Goal: Check status: Check status

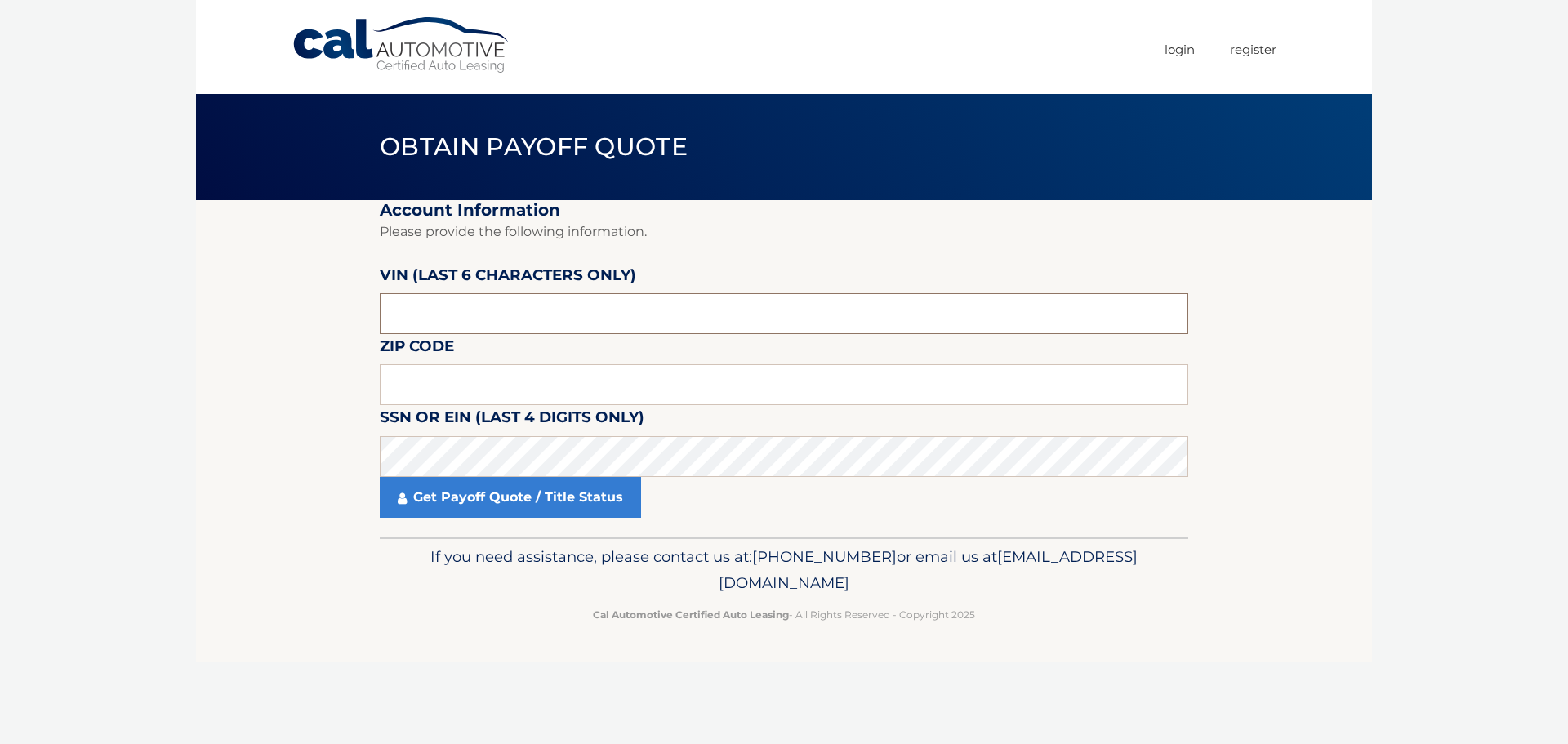
click at [584, 317] on input "text" at bounding box center [784, 314] width 808 height 41
type input "v*****"
type input "717118"
click at [564, 381] on input "text" at bounding box center [784, 384] width 808 height 41
type input "08859"
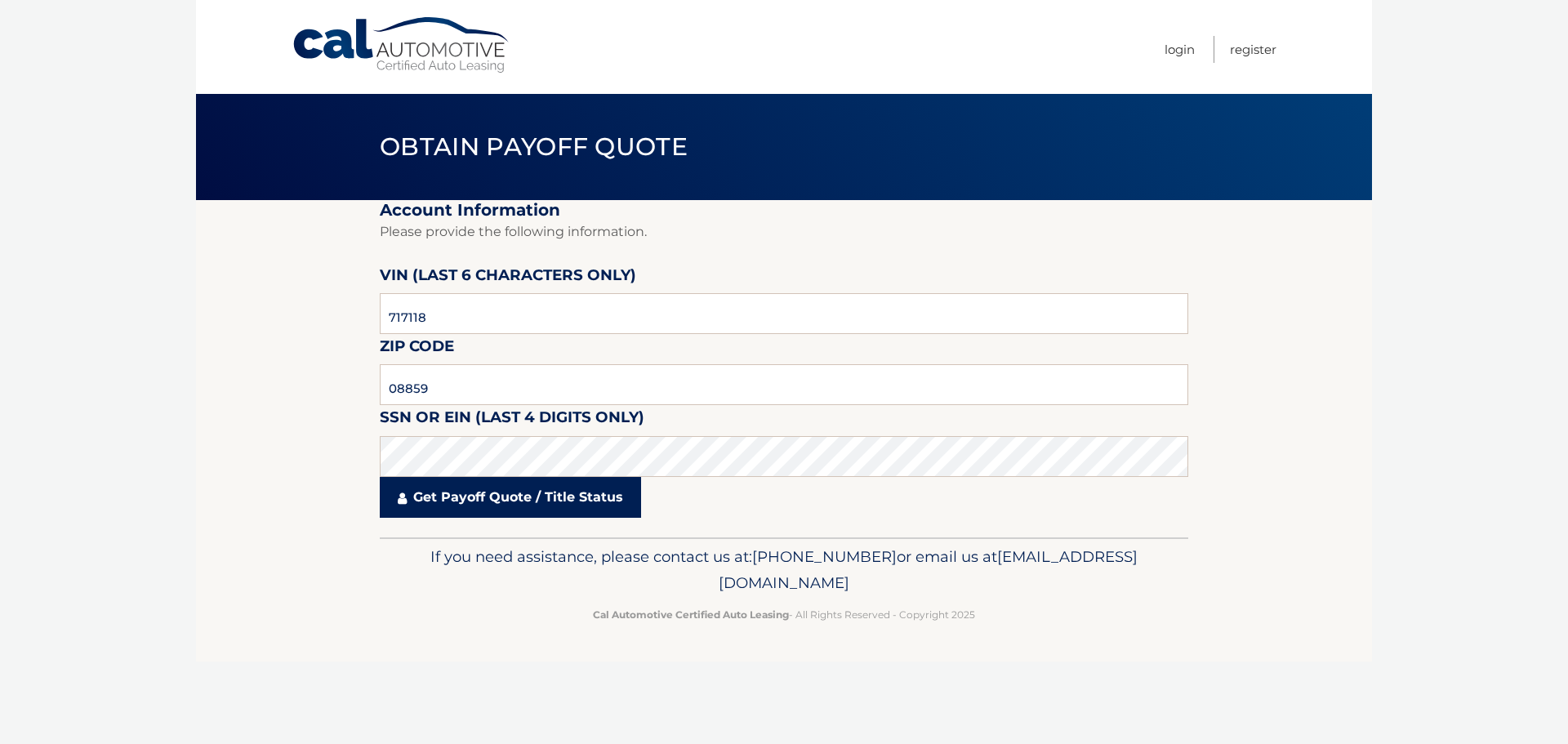
click at [531, 499] on link "Get Payoff Quote / Title Status" at bounding box center [510, 497] width 261 height 41
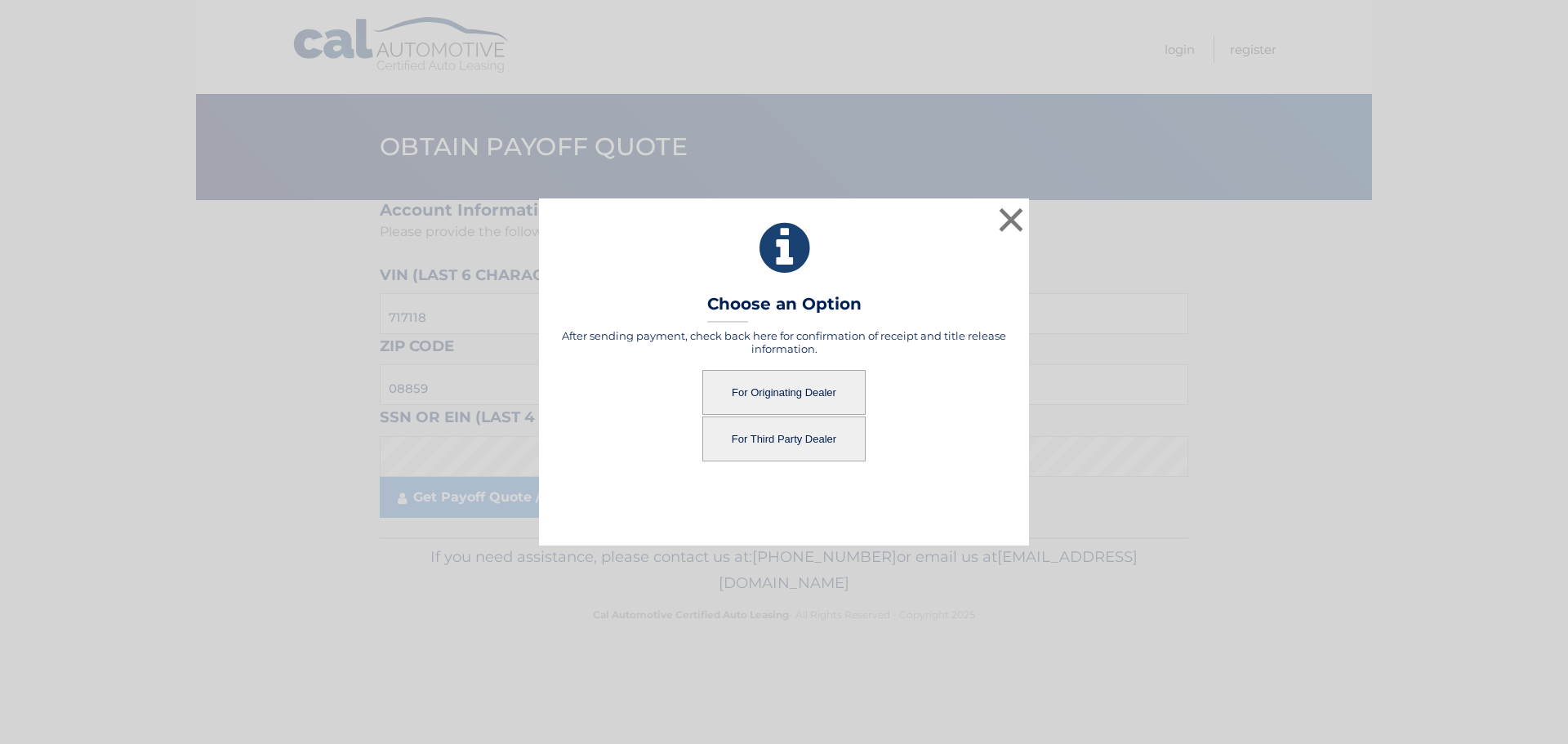
click at [776, 437] on button "For Third Party Dealer" at bounding box center [784, 439] width 164 height 45
click at [775, 436] on button "For Third Party Dealer" at bounding box center [784, 439] width 164 height 45
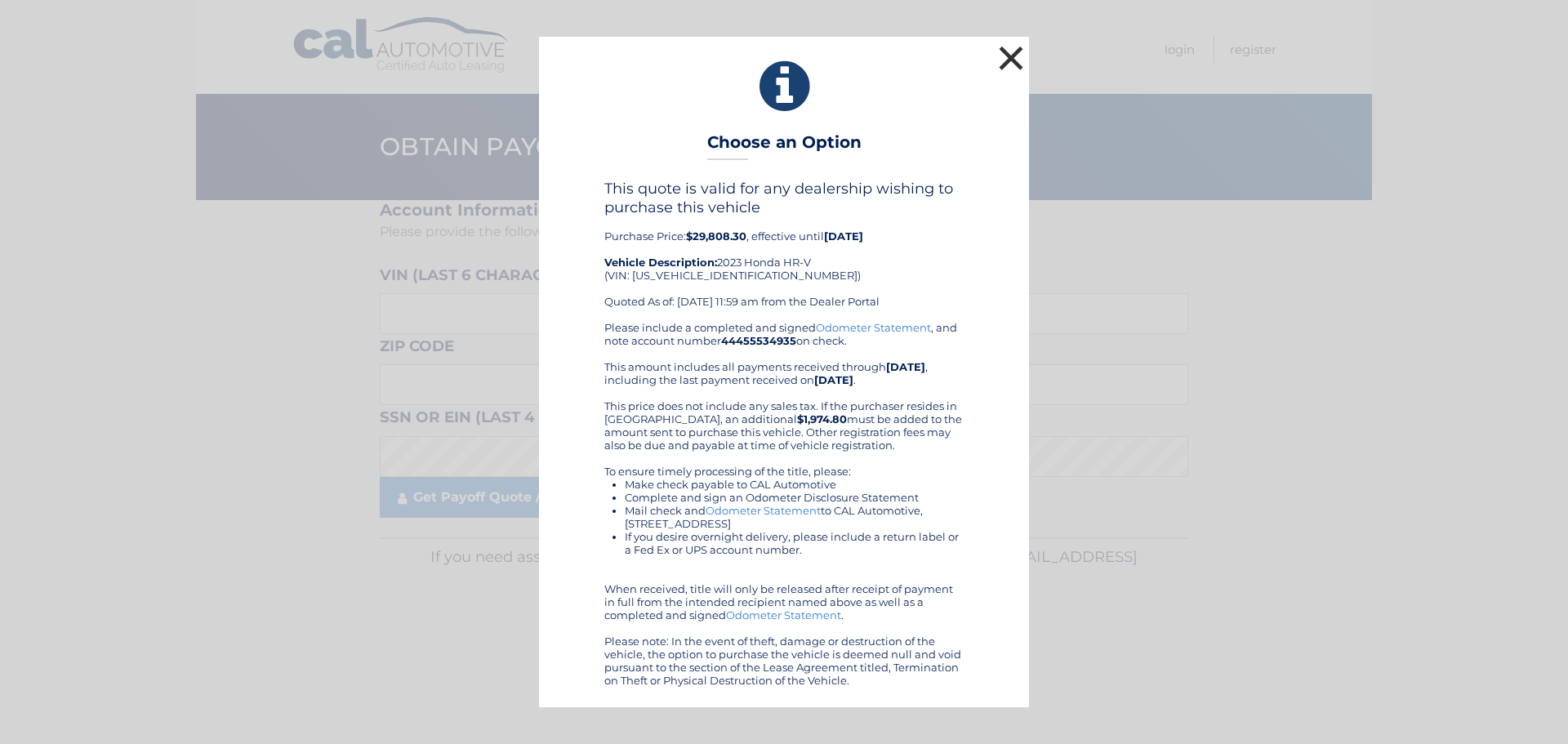
click at [1008, 57] on button "×" at bounding box center [1010, 57] width 32 height 32
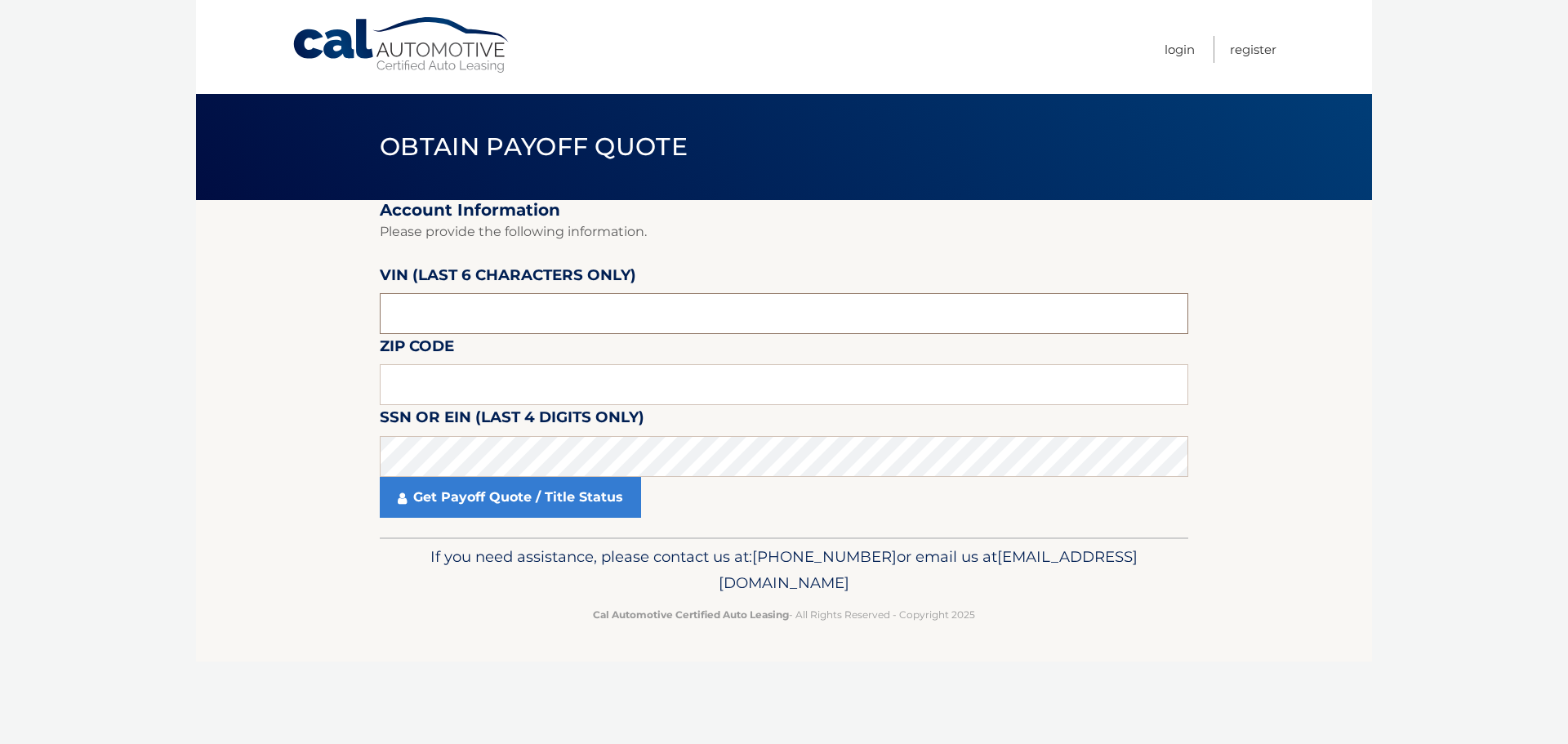
click at [526, 317] on input "text" at bounding box center [784, 314] width 808 height 41
type input "717118"
type input "08859"
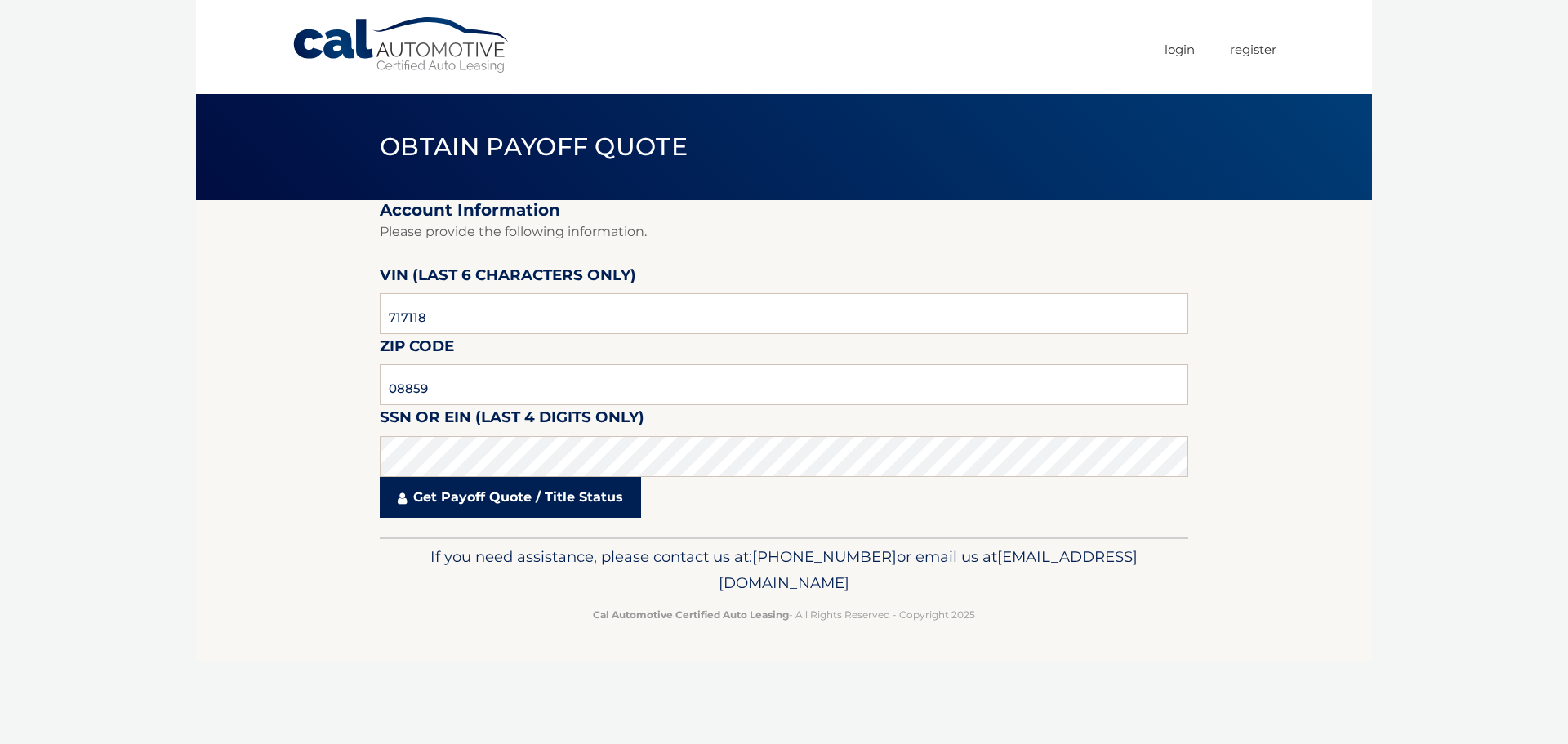
click at [512, 510] on link "Get Payoff Quote / Title Status" at bounding box center [510, 497] width 261 height 41
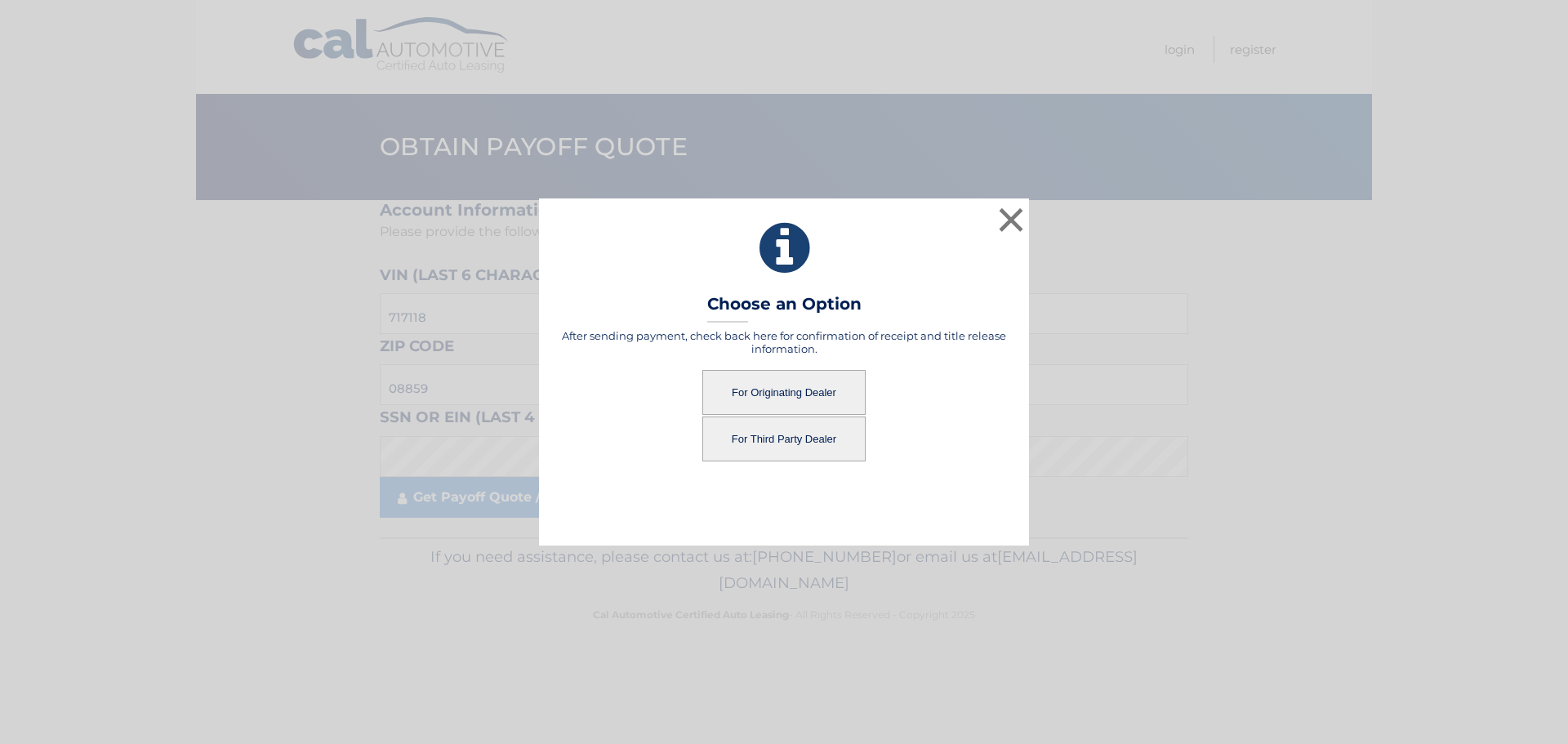
click at [793, 407] on button "For Originating Dealer" at bounding box center [784, 392] width 164 height 45
click at [793, 394] on button "For Originating Dealer" at bounding box center [784, 392] width 164 height 45
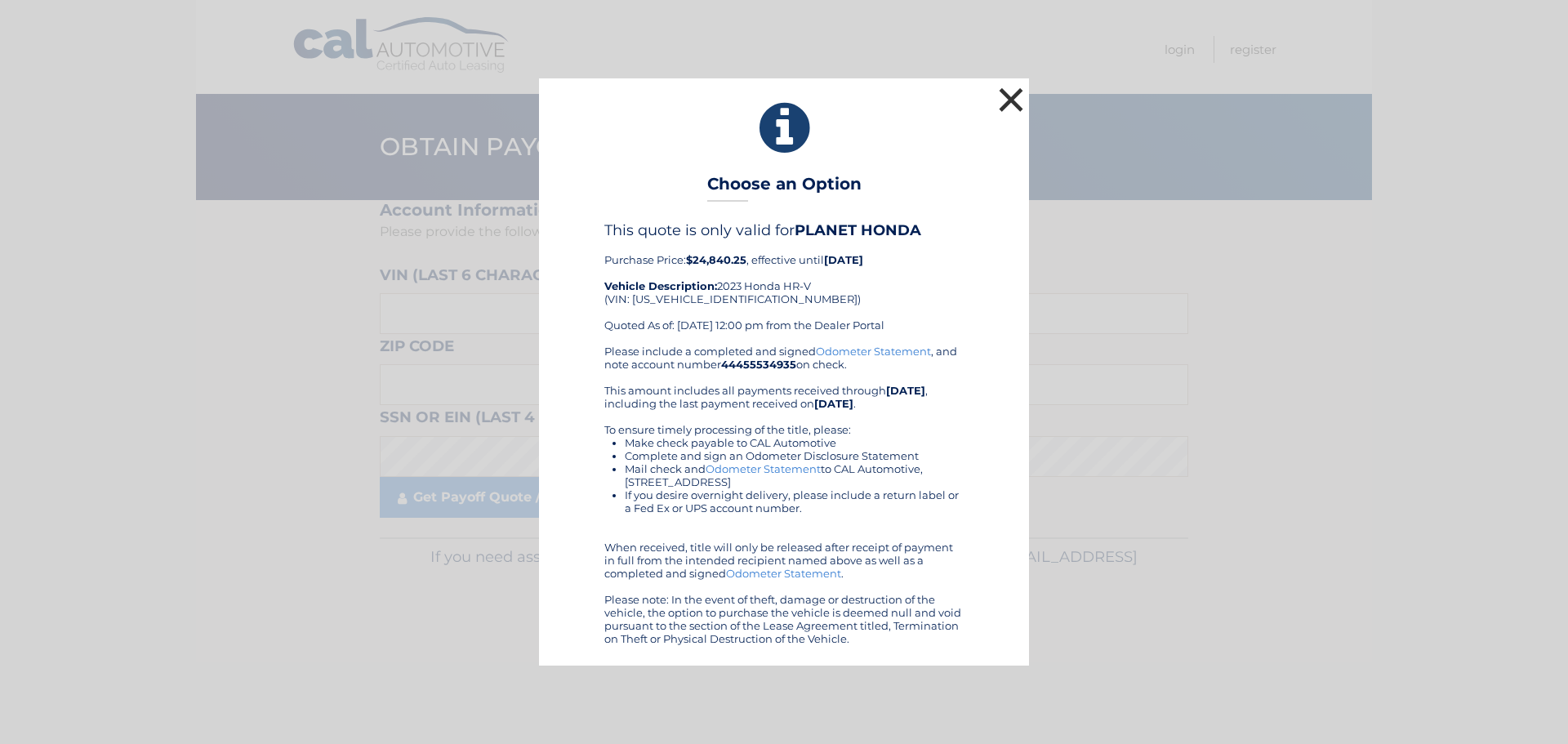
click at [1018, 99] on button "×" at bounding box center [1010, 99] width 32 height 32
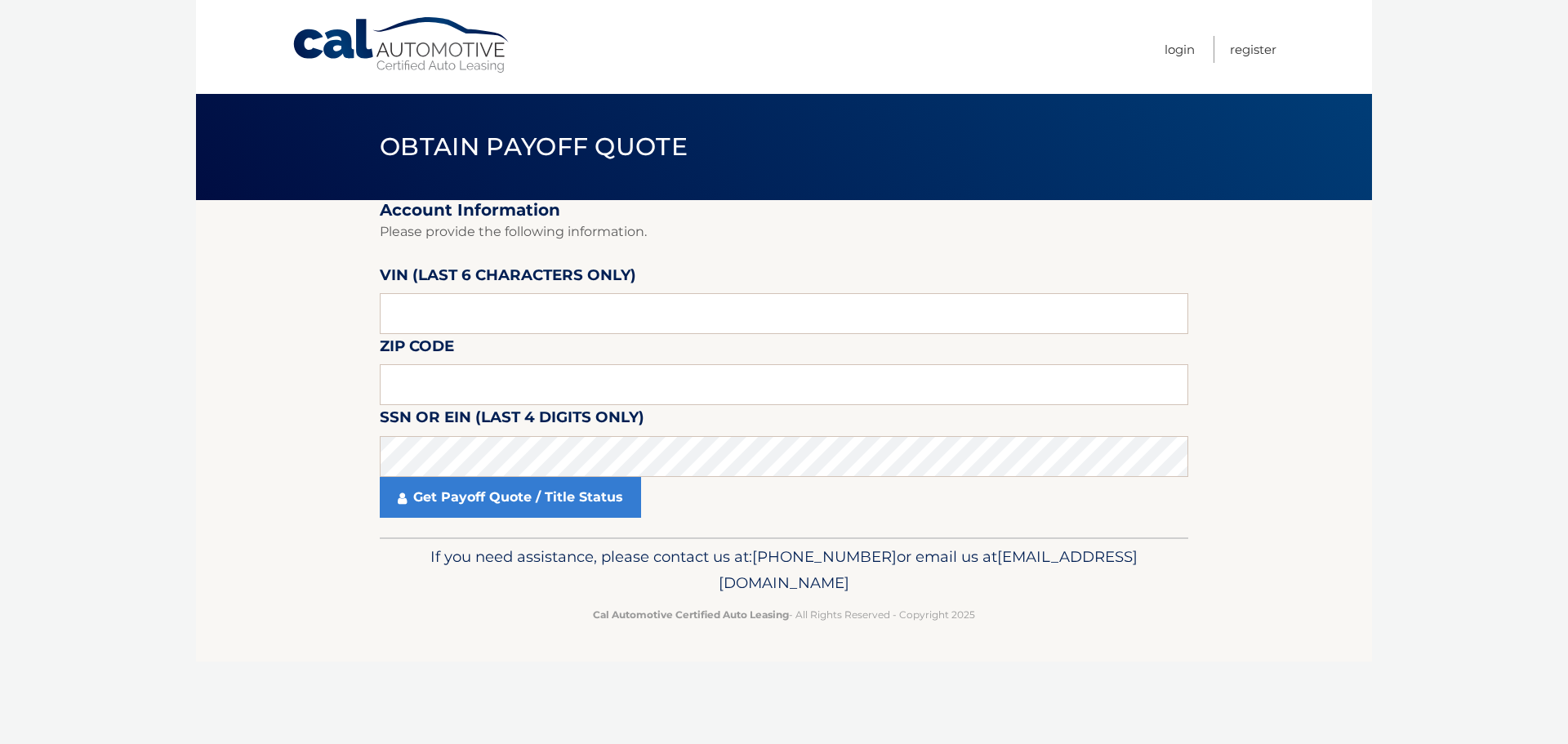
click at [231, 395] on section "Account Information Please provide the following information. VIN (last 6 chara…" at bounding box center [784, 369] width 1176 height 337
